Goal: Connect with others: Establish contact or relationships with other users

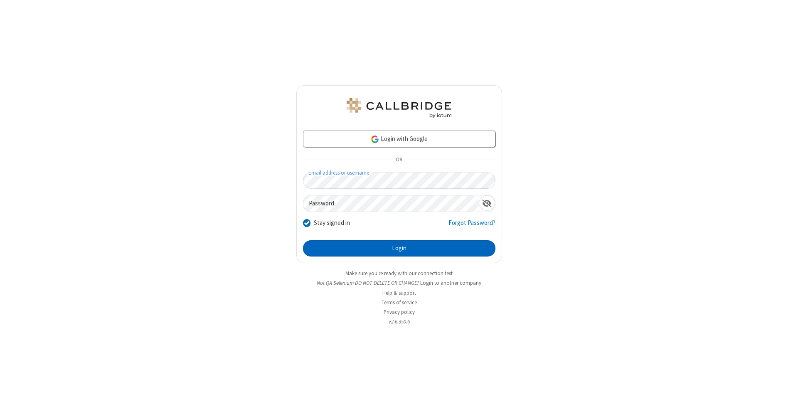
click at [399, 249] on button "Login" at bounding box center [399, 248] width 193 height 17
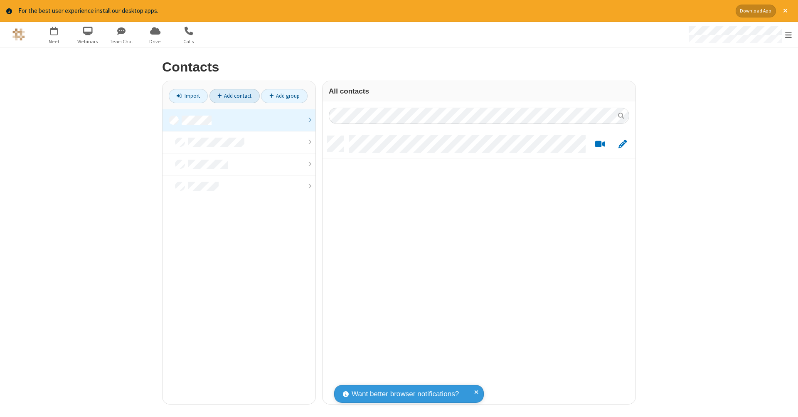
click at [234, 96] on link "Add contact" at bounding box center [235, 96] width 50 height 14
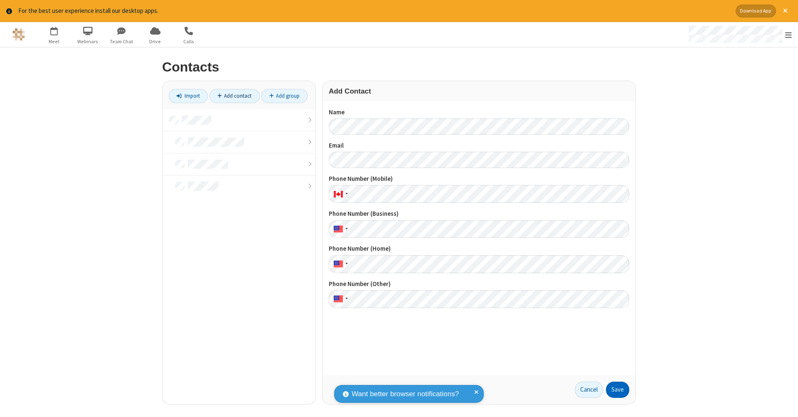
click at [618, 390] on button "Save" at bounding box center [617, 390] width 23 height 17
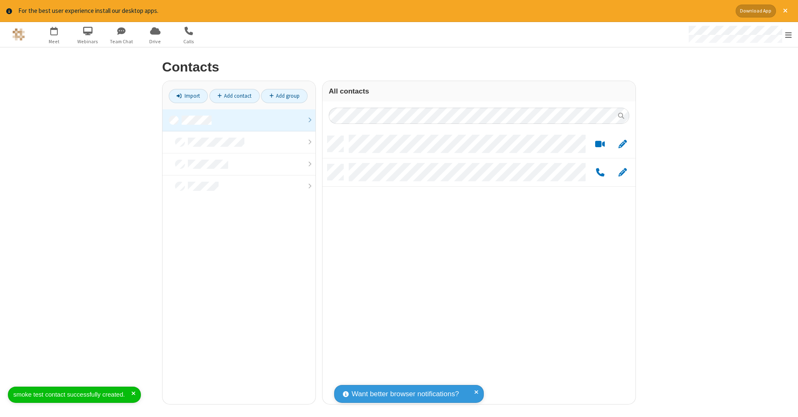
scroll to position [268, 307]
click at [234, 96] on link "Add contact" at bounding box center [235, 96] width 50 height 14
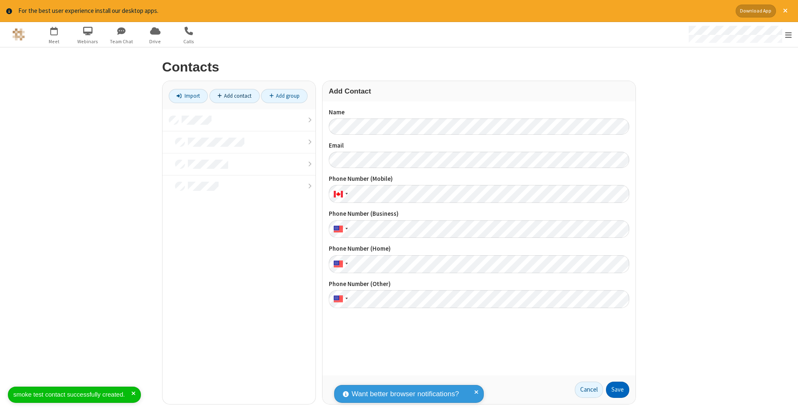
click at [618, 390] on button "Save" at bounding box center [617, 390] width 23 height 17
